Goal: Task Accomplishment & Management: Manage account settings

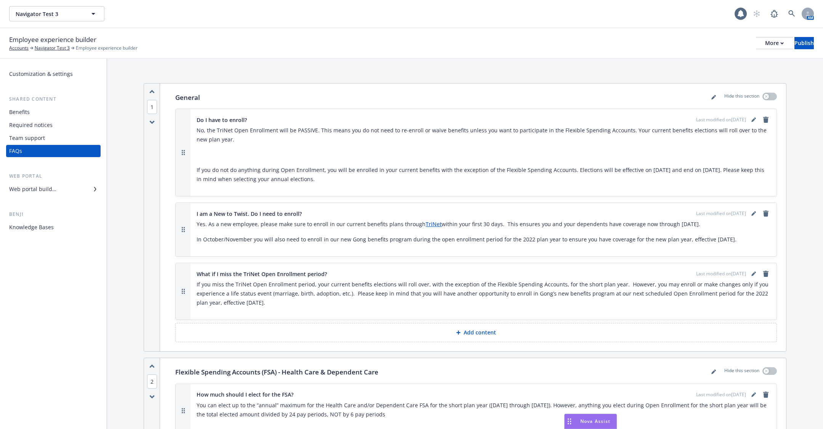
click at [69, 117] on div "Benefits" at bounding box center [53, 112] width 88 height 12
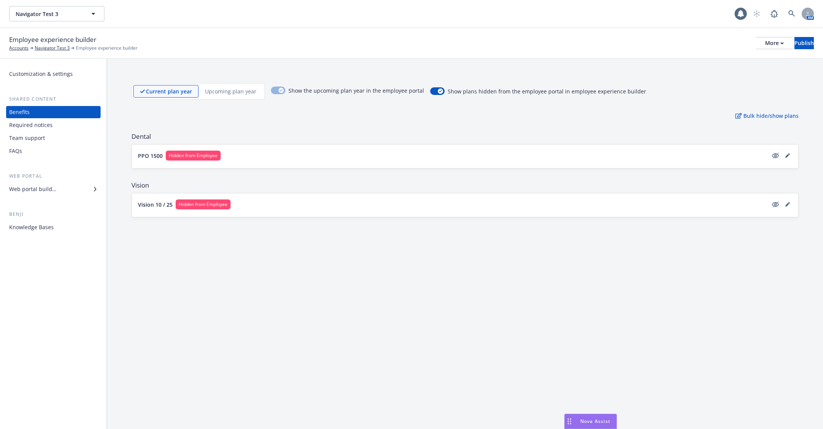
click at [66, 126] on div "Required notices" at bounding box center [53, 125] width 88 height 12
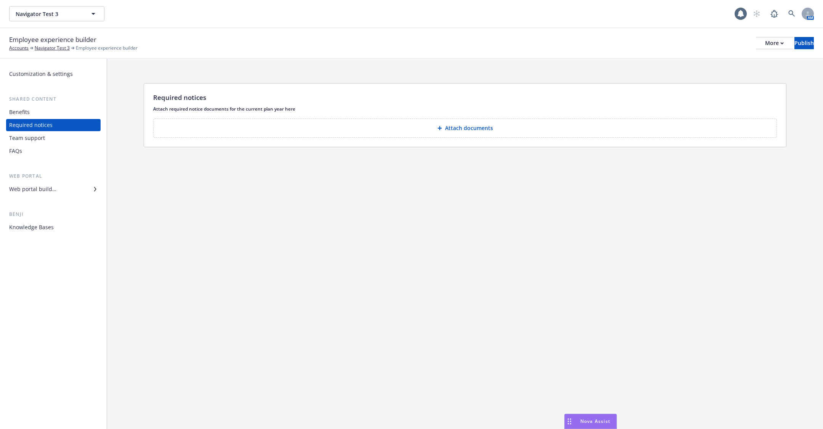
click at [51, 115] on div "Benefits" at bounding box center [53, 112] width 88 height 12
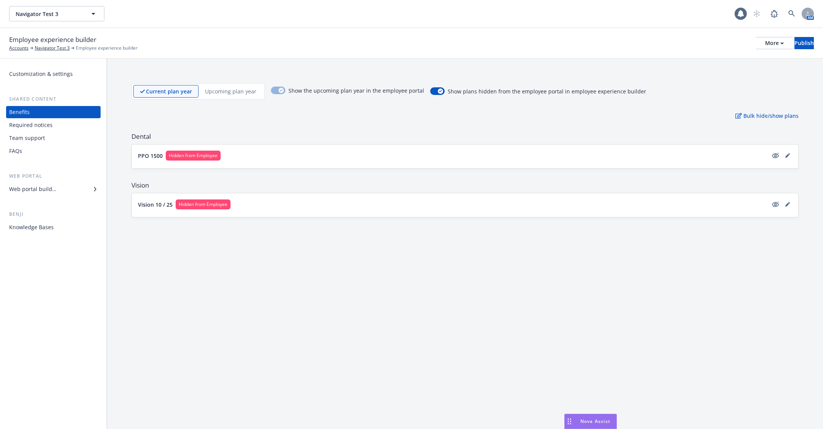
click at [51, 124] on div "Required notices" at bounding box center [30, 125] width 43 height 12
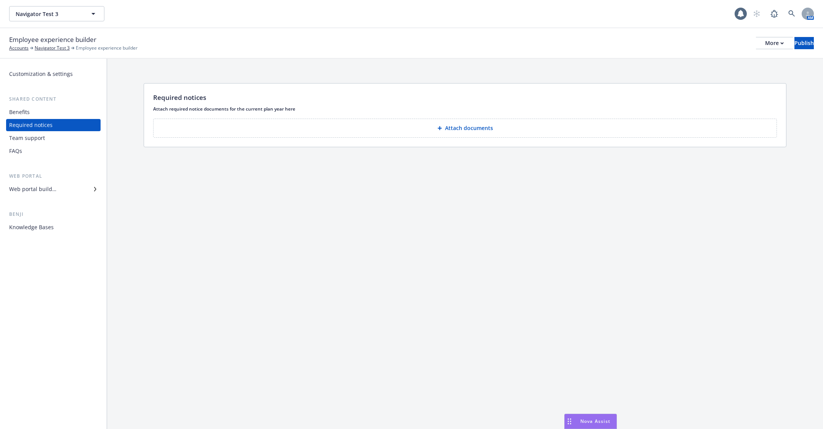
click at [50, 136] on div "Team support" at bounding box center [53, 138] width 88 height 12
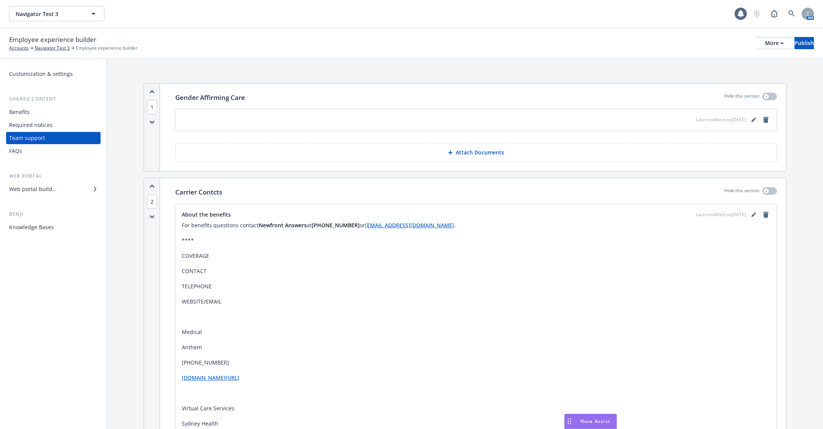
click at [48, 149] on div "FAQs" at bounding box center [53, 151] width 88 height 12
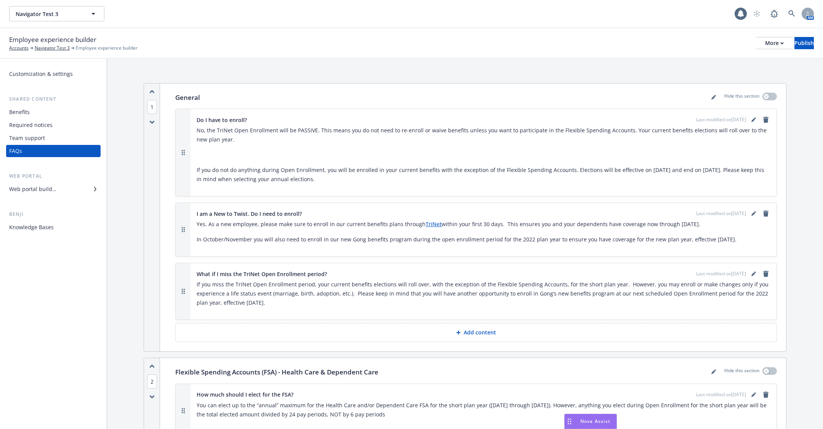
click at [53, 139] on div "Team support" at bounding box center [53, 138] width 88 height 12
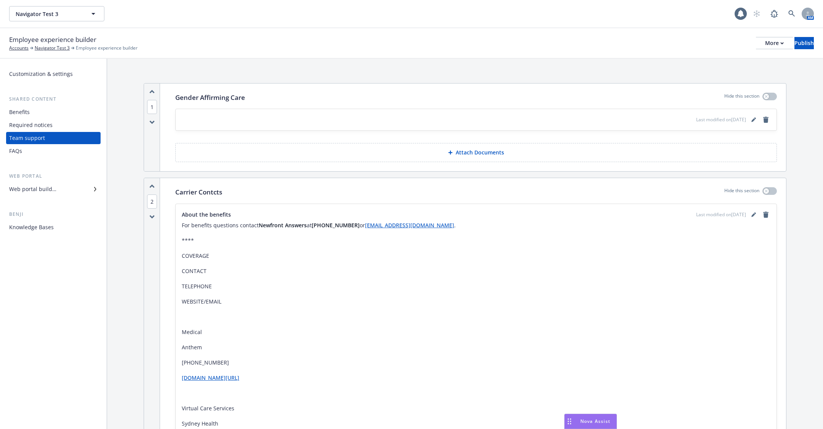
click at [64, 125] on div "Required notices" at bounding box center [53, 125] width 88 height 12
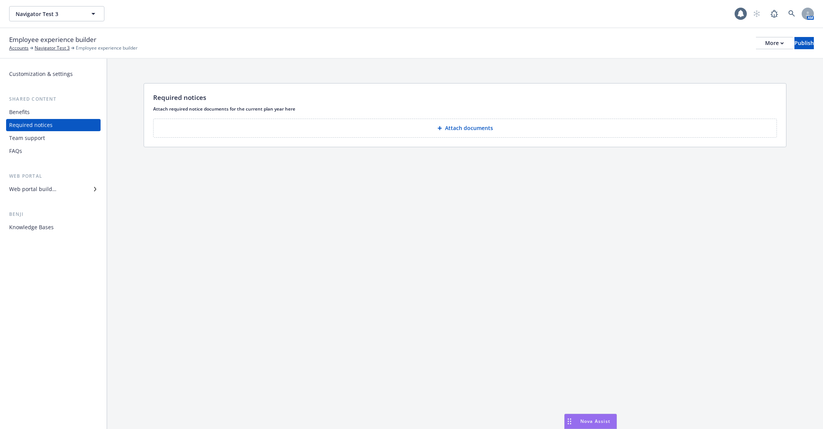
click at [59, 70] on div "Customization & settings" at bounding box center [41, 74] width 64 height 12
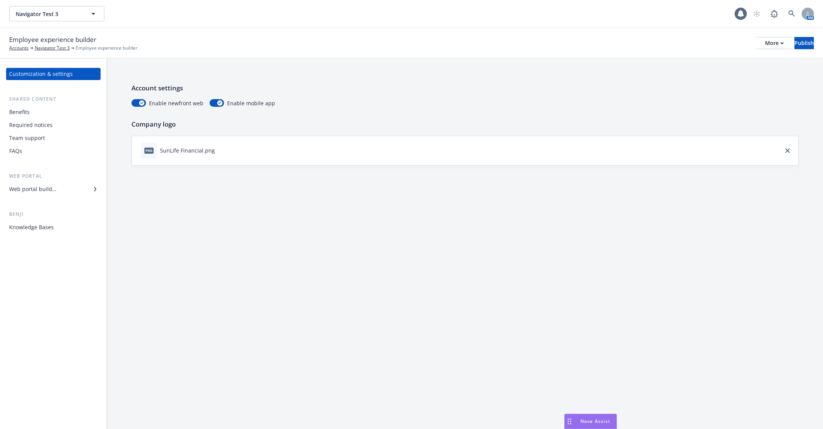
click at [62, 192] on div "Web portal builder" at bounding box center [53, 189] width 88 height 12
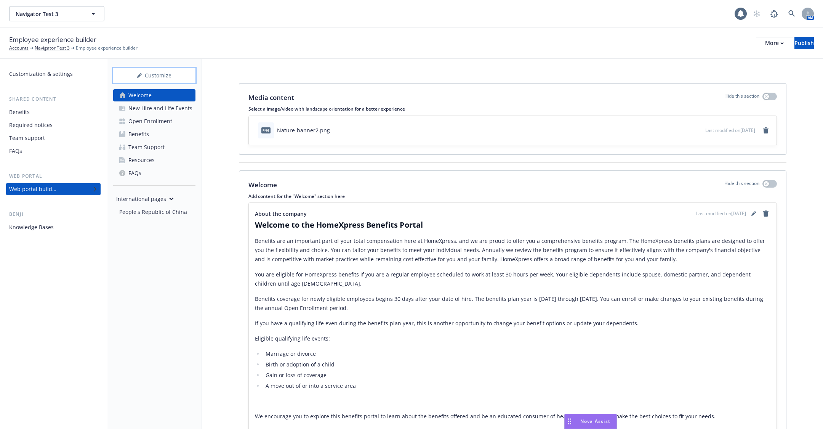
click at [170, 80] on div "Customize" at bounding box center [154, 75] width 82 height 14
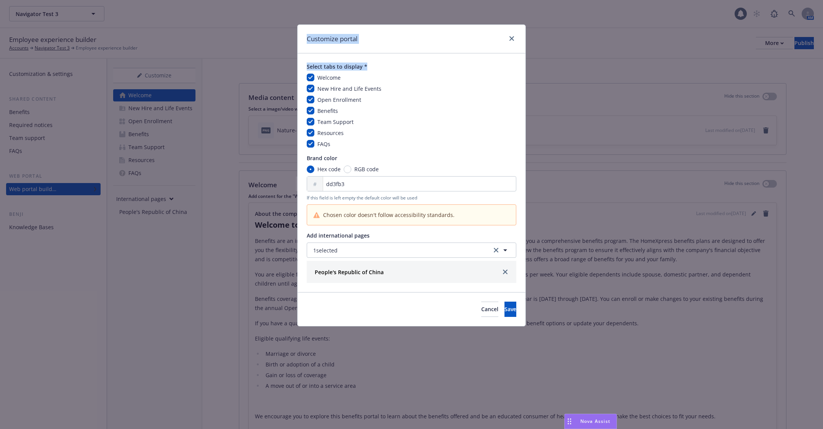
drag, startPoint x: 307, startPoint y: 38, endPoint x: 376, endPoint y: 68, distance: 75.1
click at [376, 68] on div "Customize portal Select tabs to display * Welcome New Hire and Life Events Open…" at bounding box center [411, 175] width 229 height 302
click at [376, 68] on span "Select tabs to display *" at bounding box center [412, 66] width 210 height 8
click at [512, 39] on icon "close" at bounding box center [511, 38] width 5 height 5
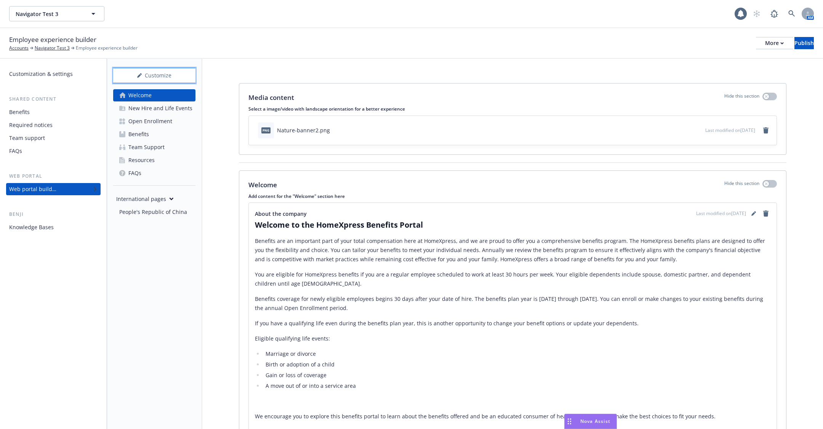
click at [176, 75] on div "Customize" at bounding box center [154, 75] width 82 height 14
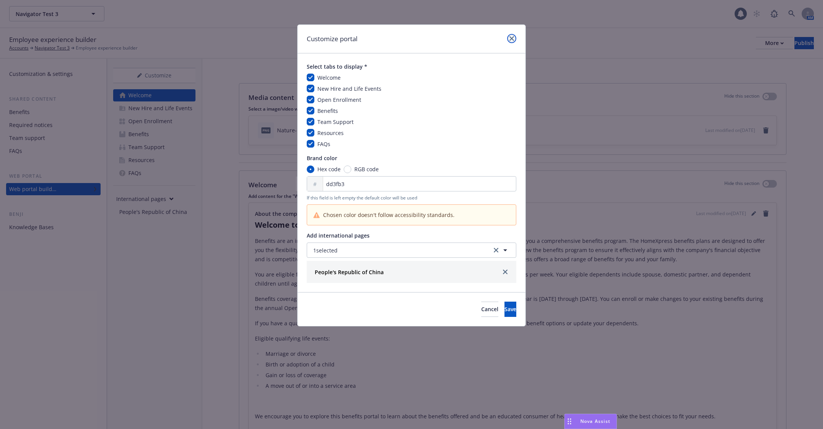
click at [509, 37] on link "close" at bounding box center [511, 38] width 9 height 9
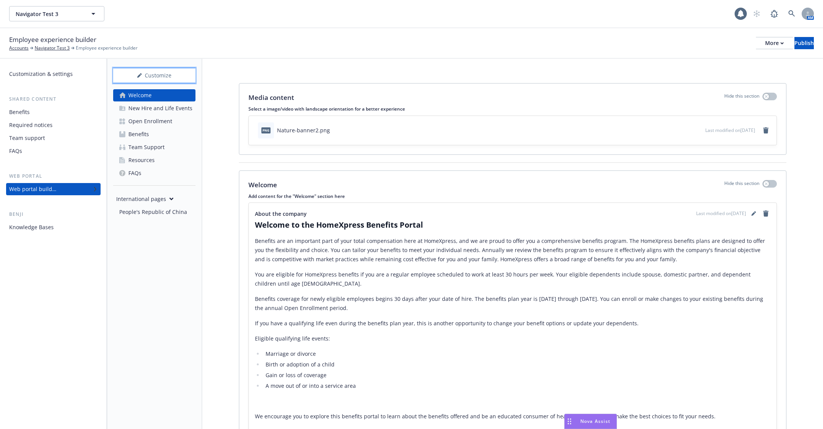
click at [156, 80] on div "Customize" at bounding box center [154, 75] width 82 height 14
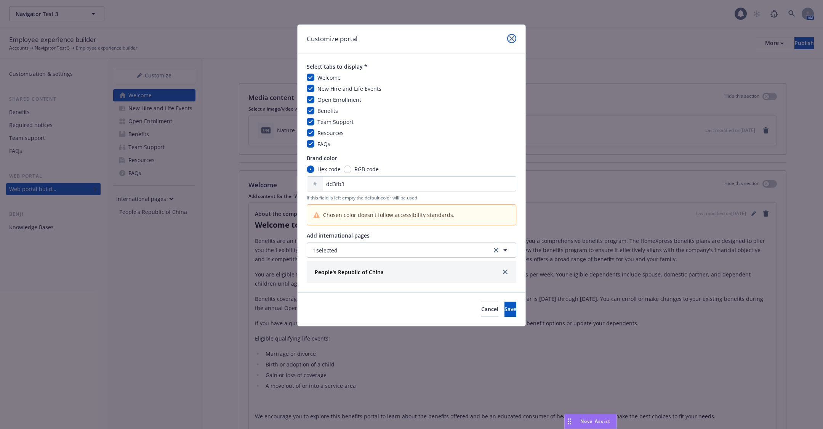
click at [512, 40] on link "close" at bounding box center [511, 38] width 9 height 9
